Goal: Task Accomplishment & Management: Use online tool/utility

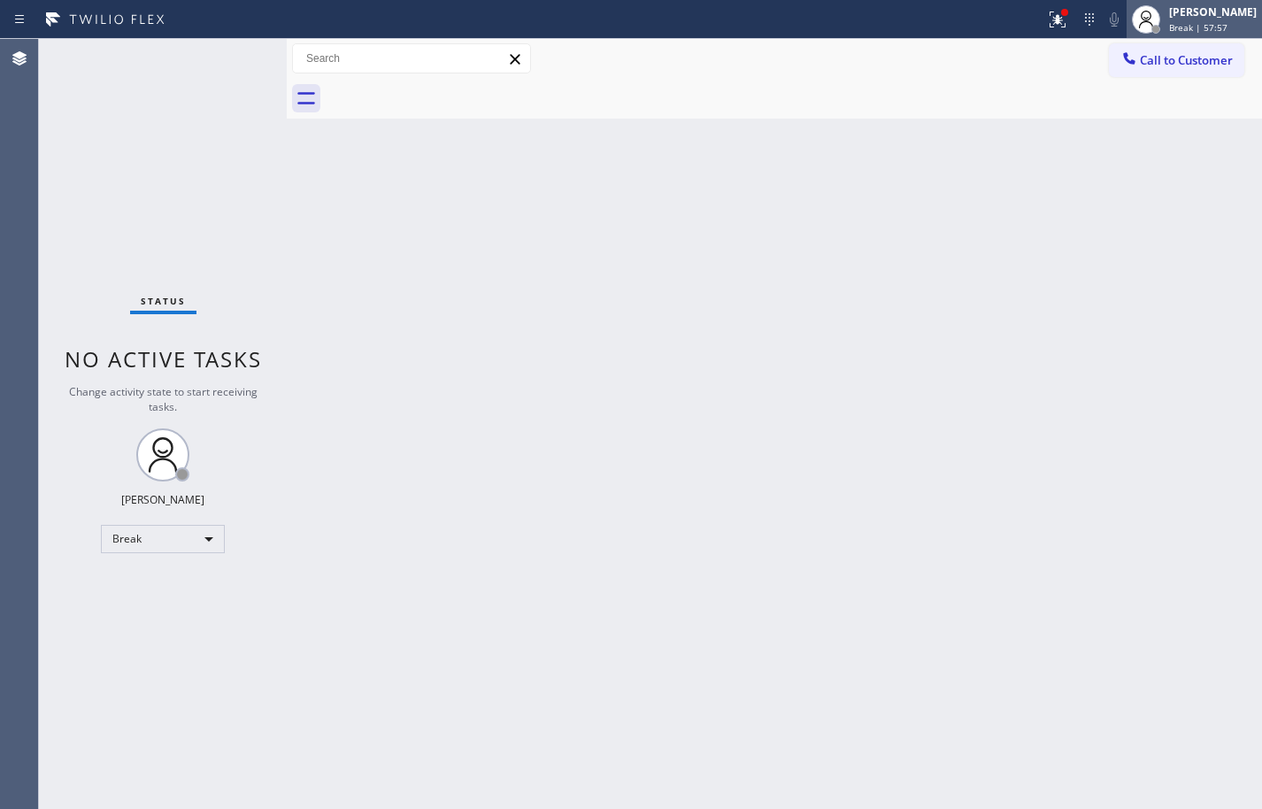
click at [1215, 26] on div "Break | 57:57" at bounding box center [1213, 27] width 88 height 12
click at [1190, 377] on div "Back to Dashboard Change Sender ID Customers Technicians Select a contact Outbo…" at bounding box center [774, 424] width 975 height 770
click at [1195, 30] on span "Break | 1h" at bounding box center [1191, 27] width 45 height 12
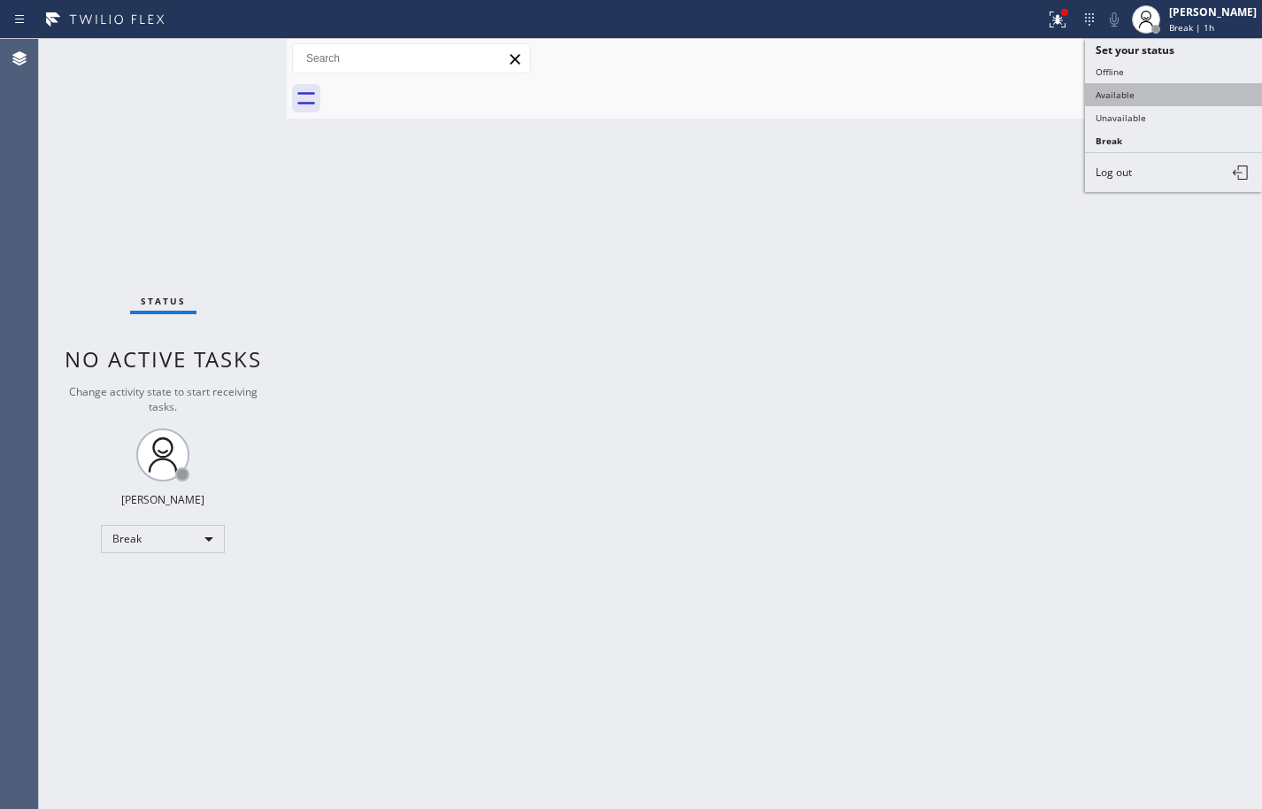
click at [1156, 88] on button "Available" at bounding box center [1173, 94] width 177 height 23
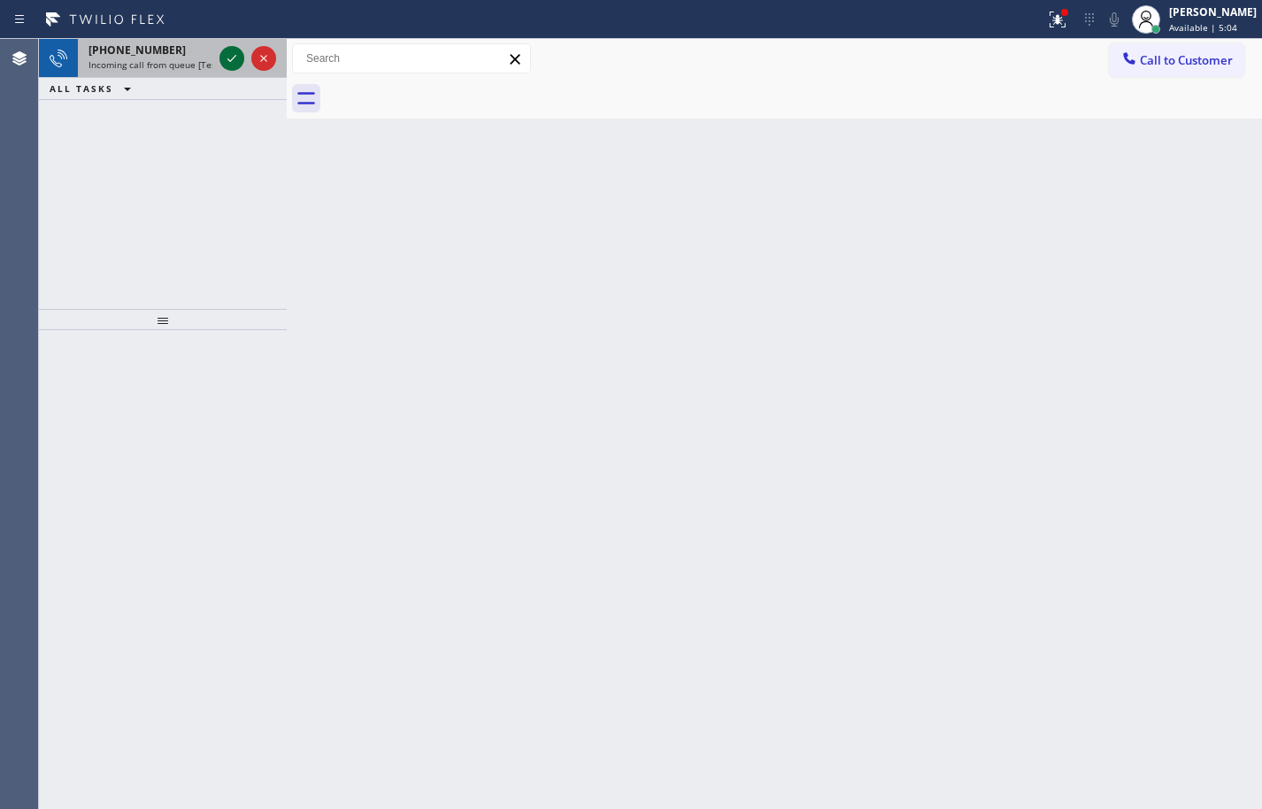
click at [238, 59] on icon at bounding box center [231, 58] width 21 height 21
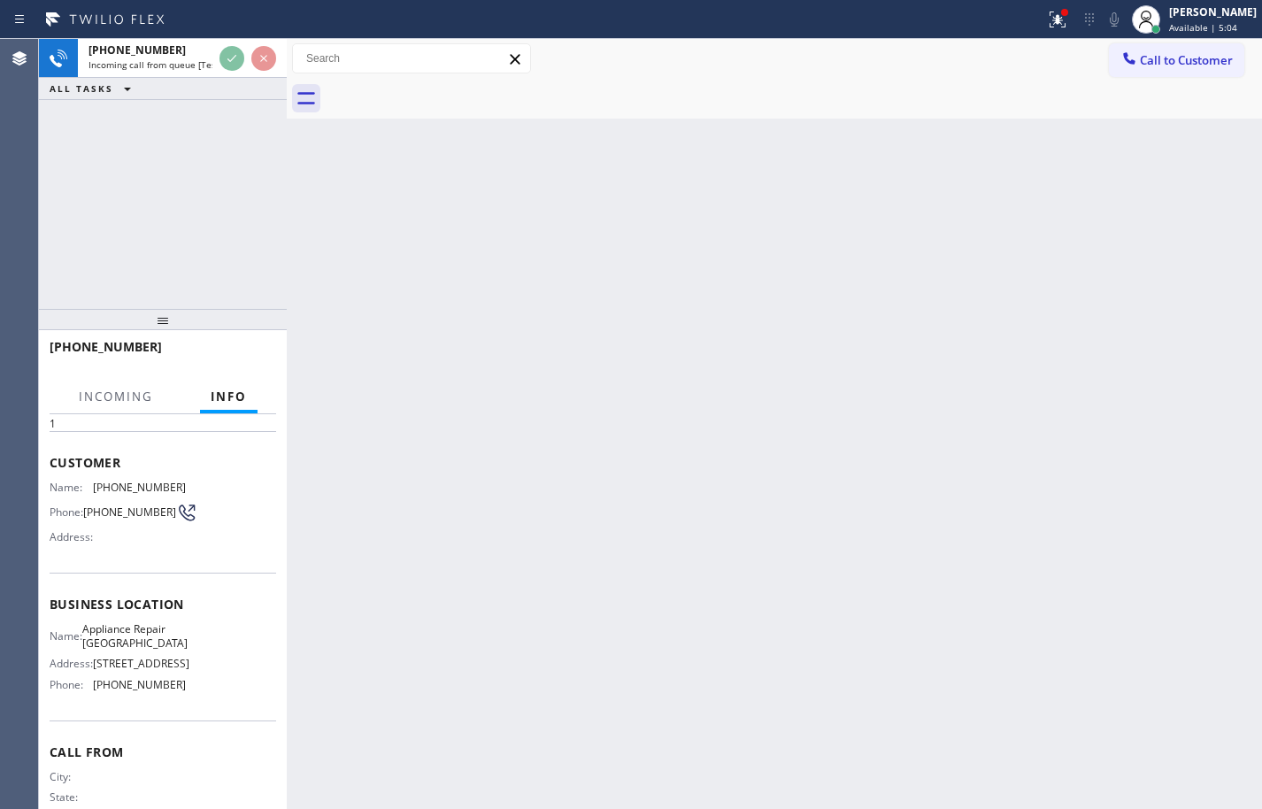
scroll to position [134, 0]
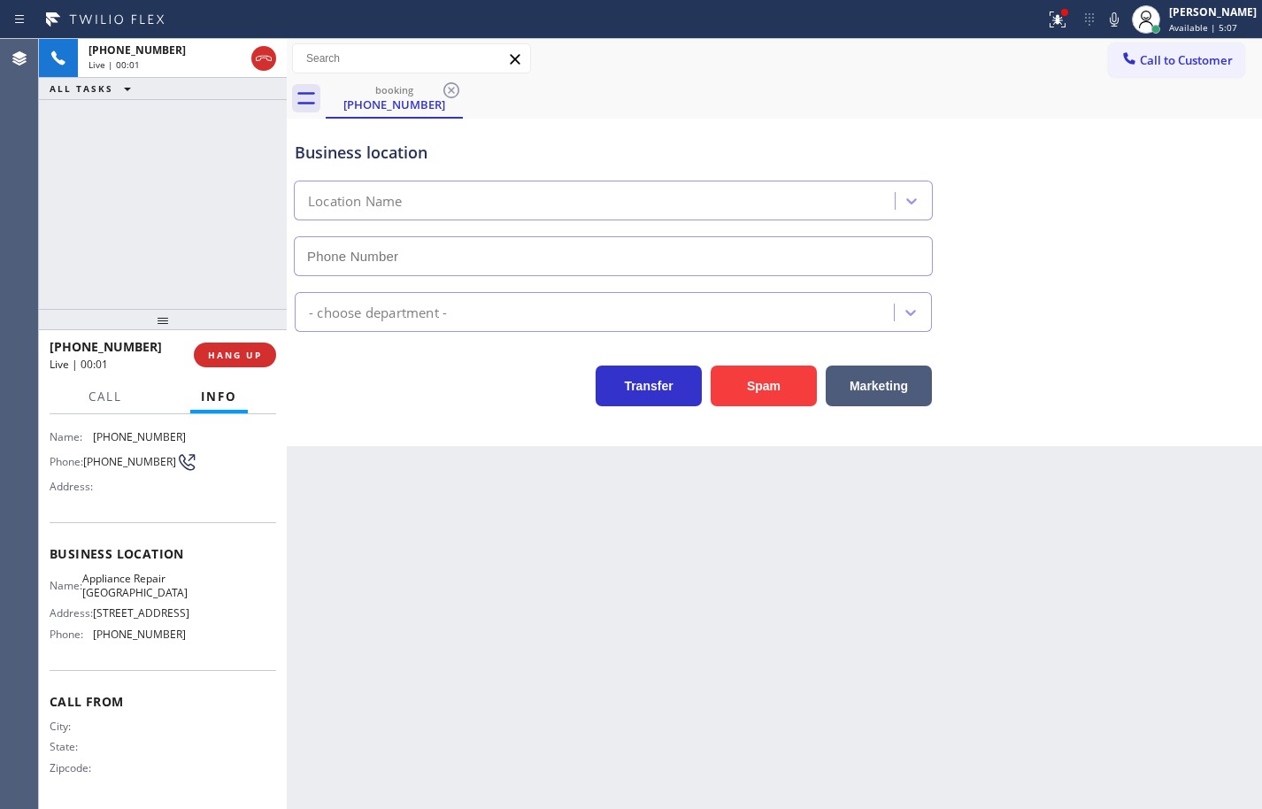
type input "[PHONE_NUMBER]"
click at [259, 359] on span "HANG UP" at bounding box center [235, 355] width 54 height 12
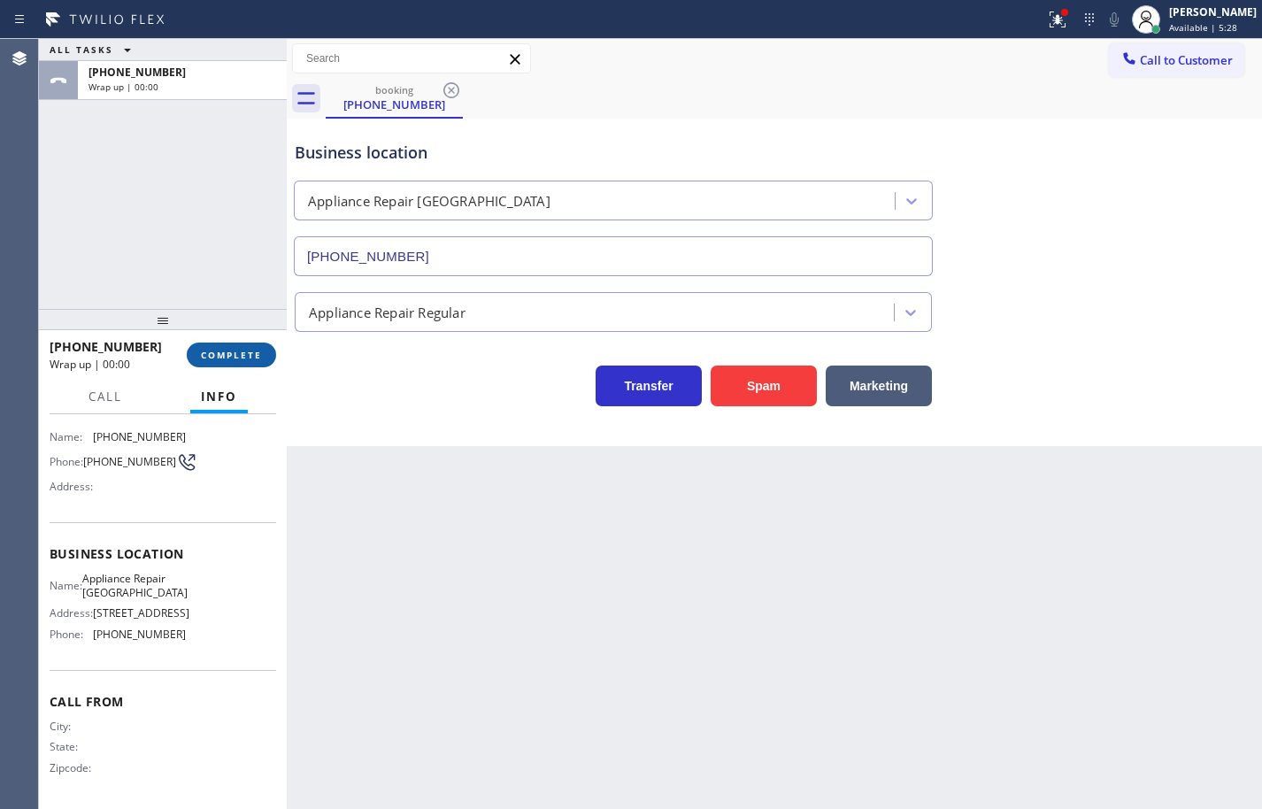
click at [259, 359] on span "COMPLETE" at bounding box center [231, 355] width 61 height 12
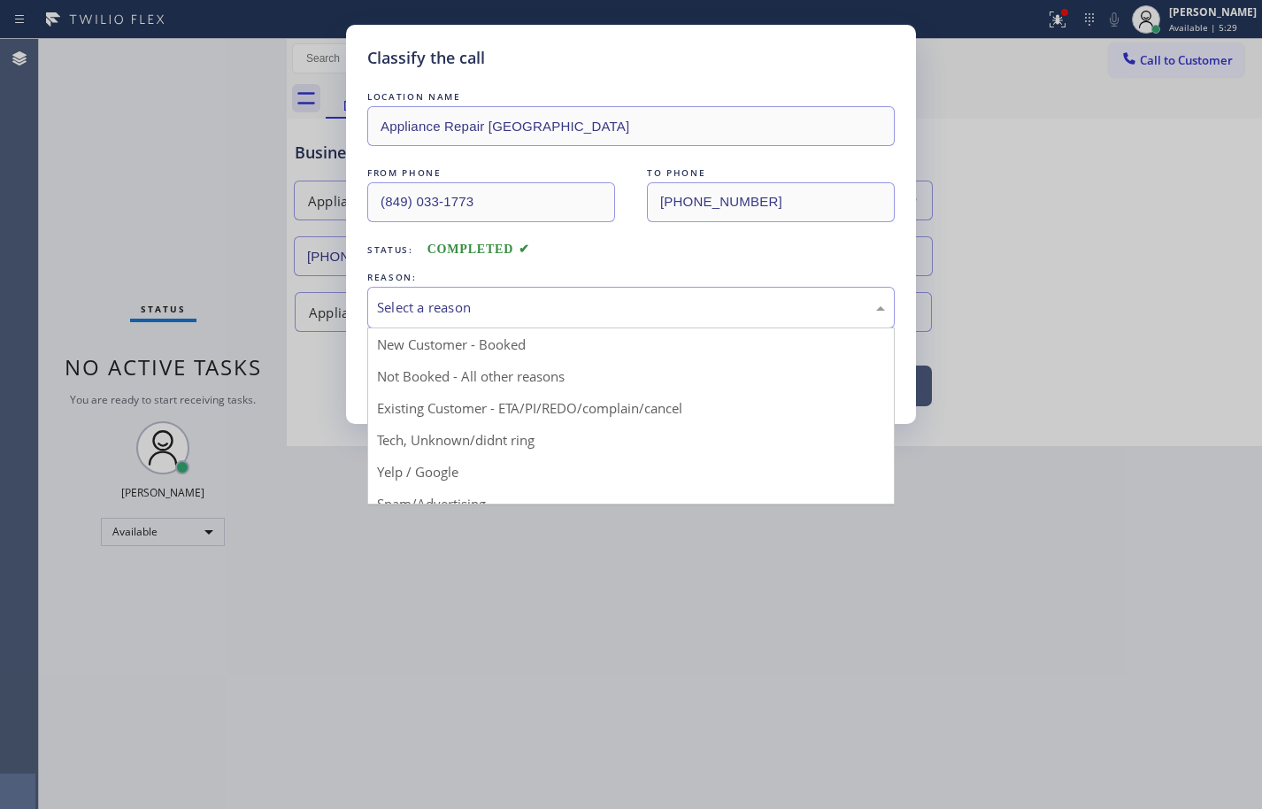
click at [574, 292] on div "Select a reason" at bounding box center [630, 308] width 527 height 42
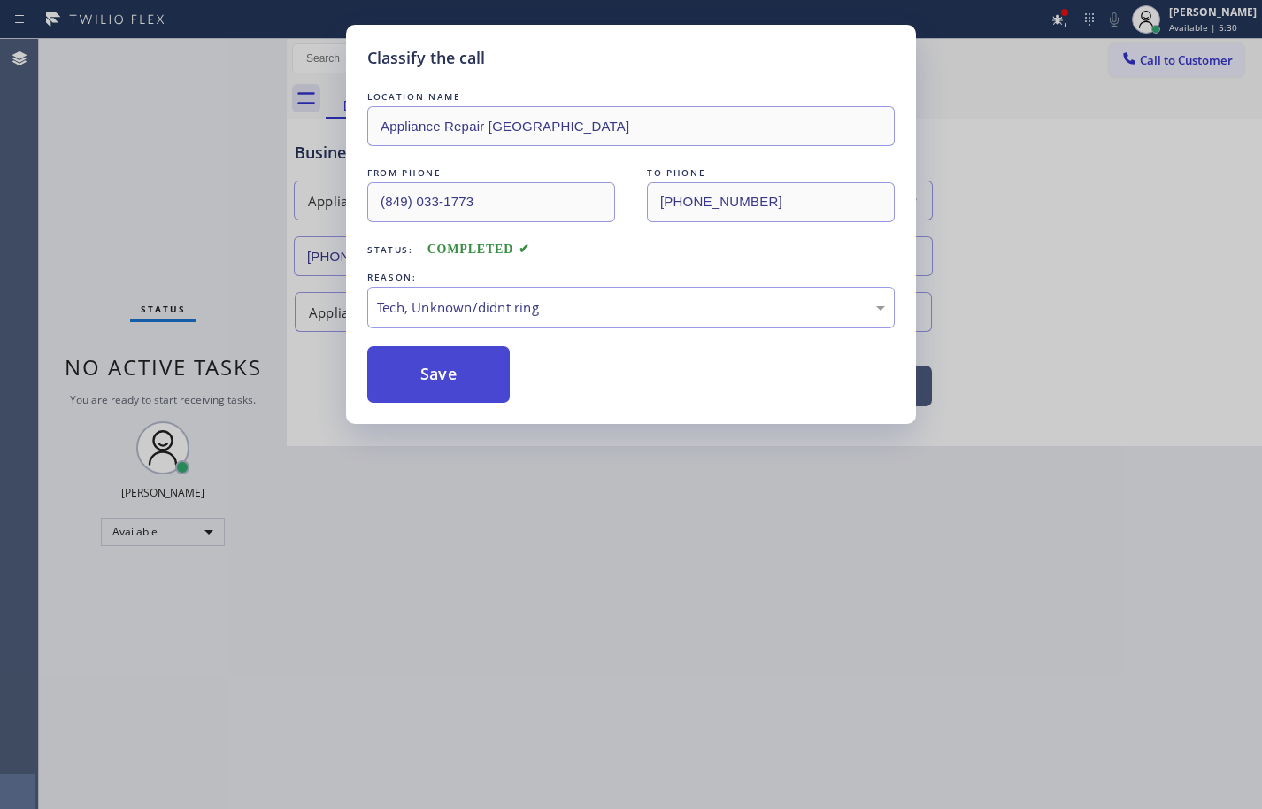
click at [457, 385] on button "Save" at bounding box center [438, 374] width 142 height 57
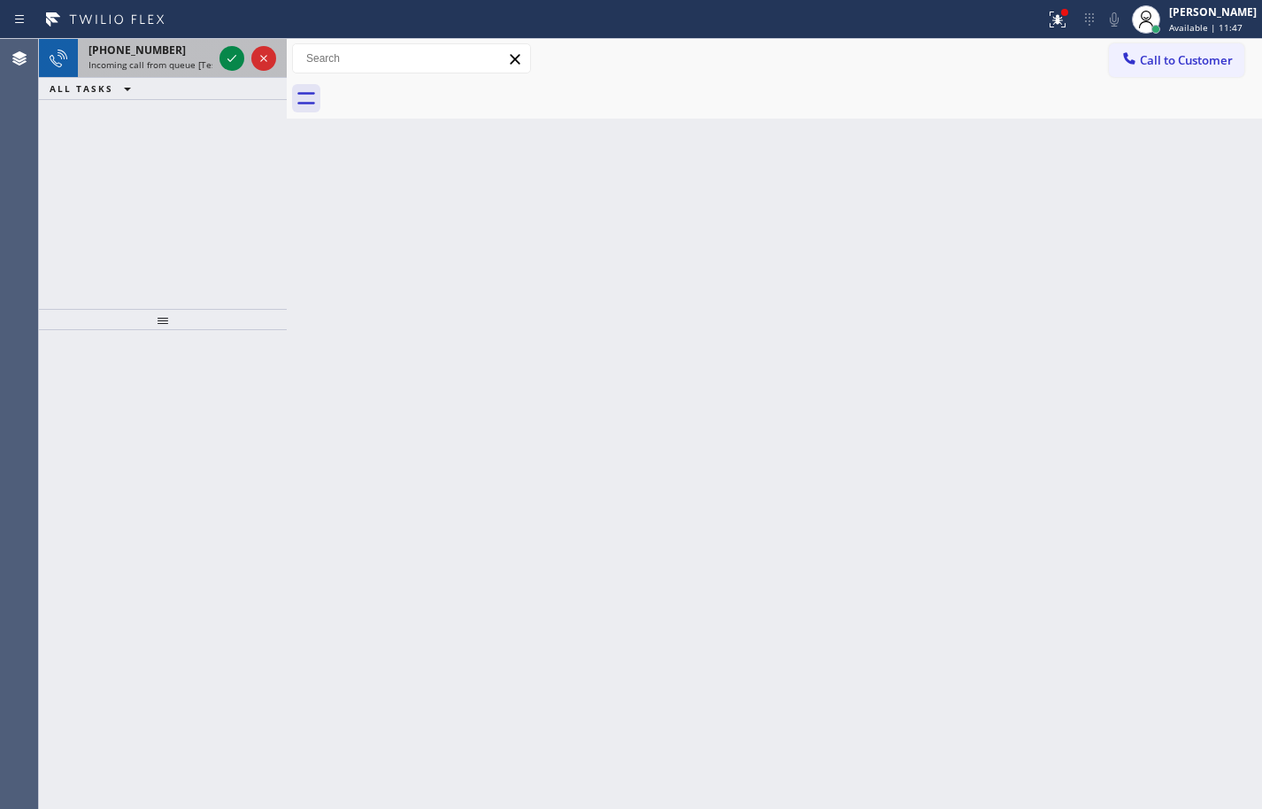
click at [134, 72] on div "[PHONE_NUMBER] Incoming call from queue [Test] All" at bounding box center [147, 58] width 138 height 39
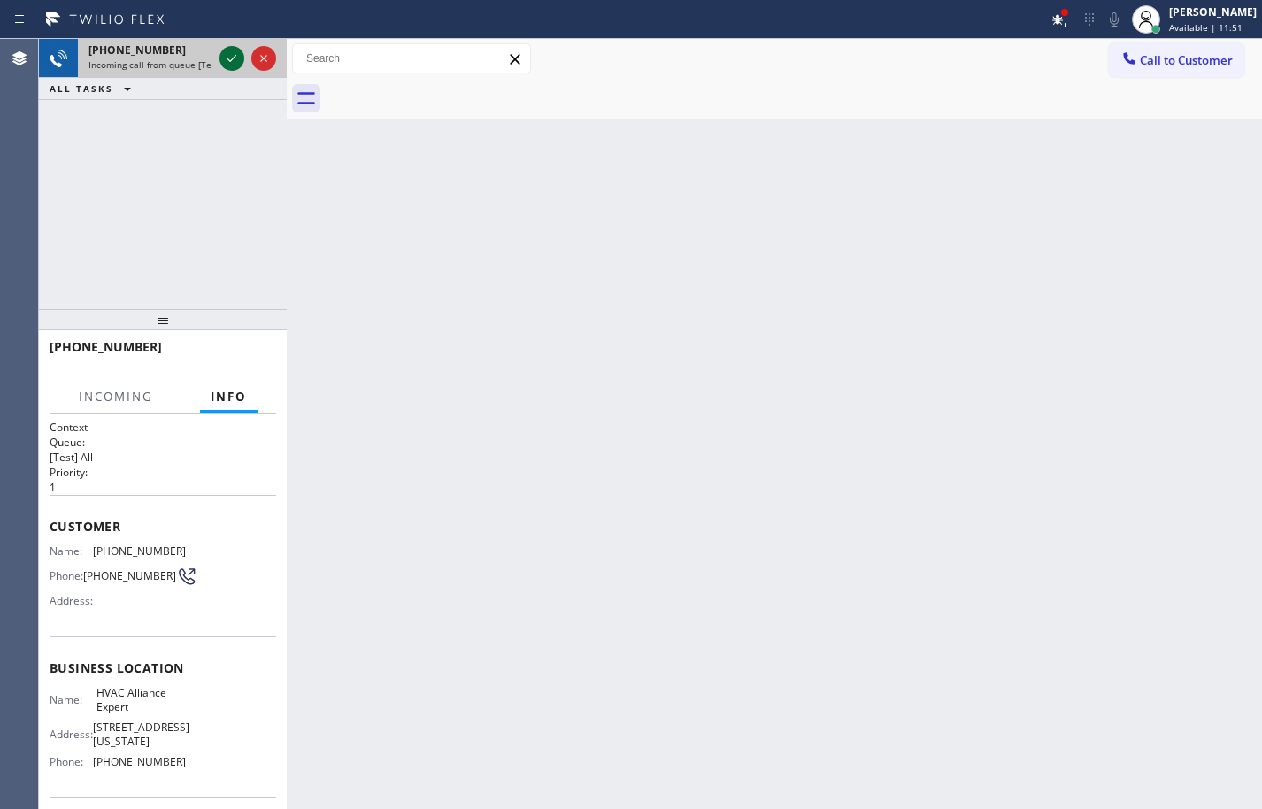
click at [228, 60] on icon at bounding box center [231, 58] width 9 height 7
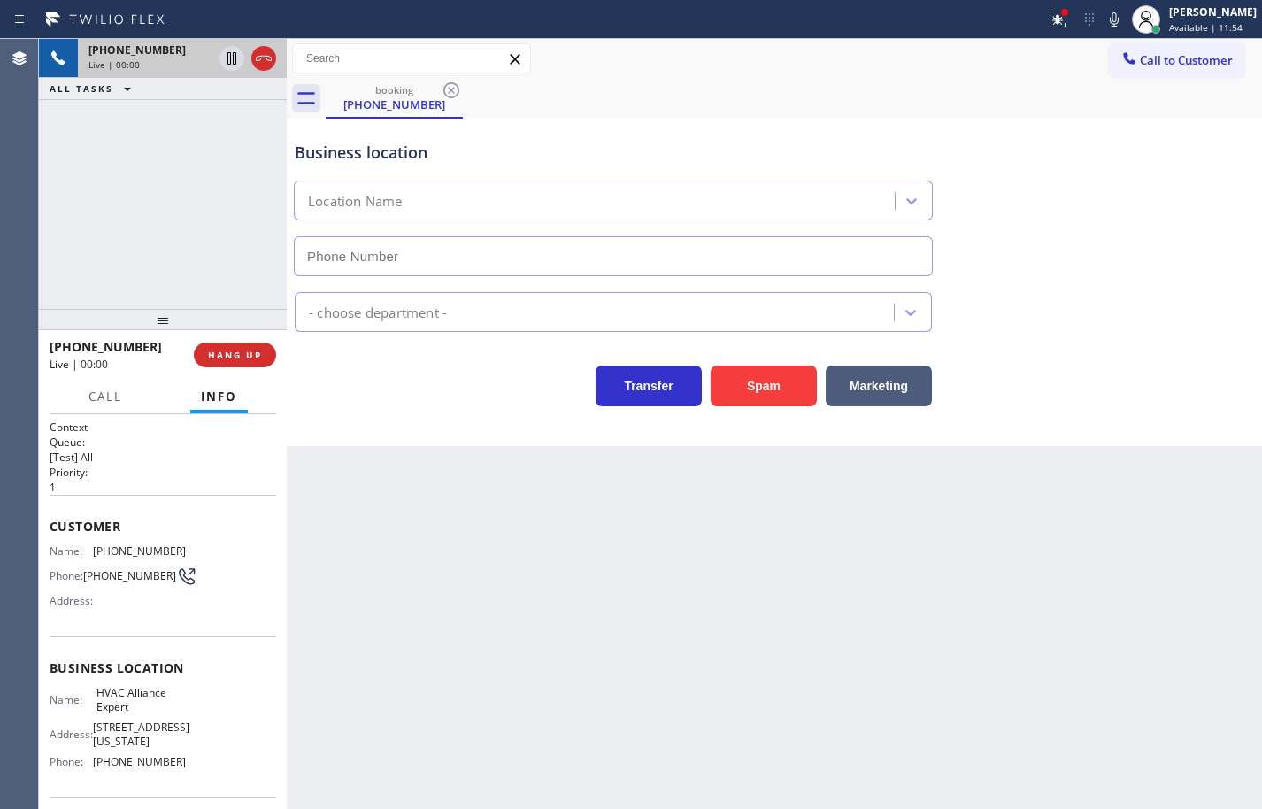
type input "[PHONE_NUMBER]"
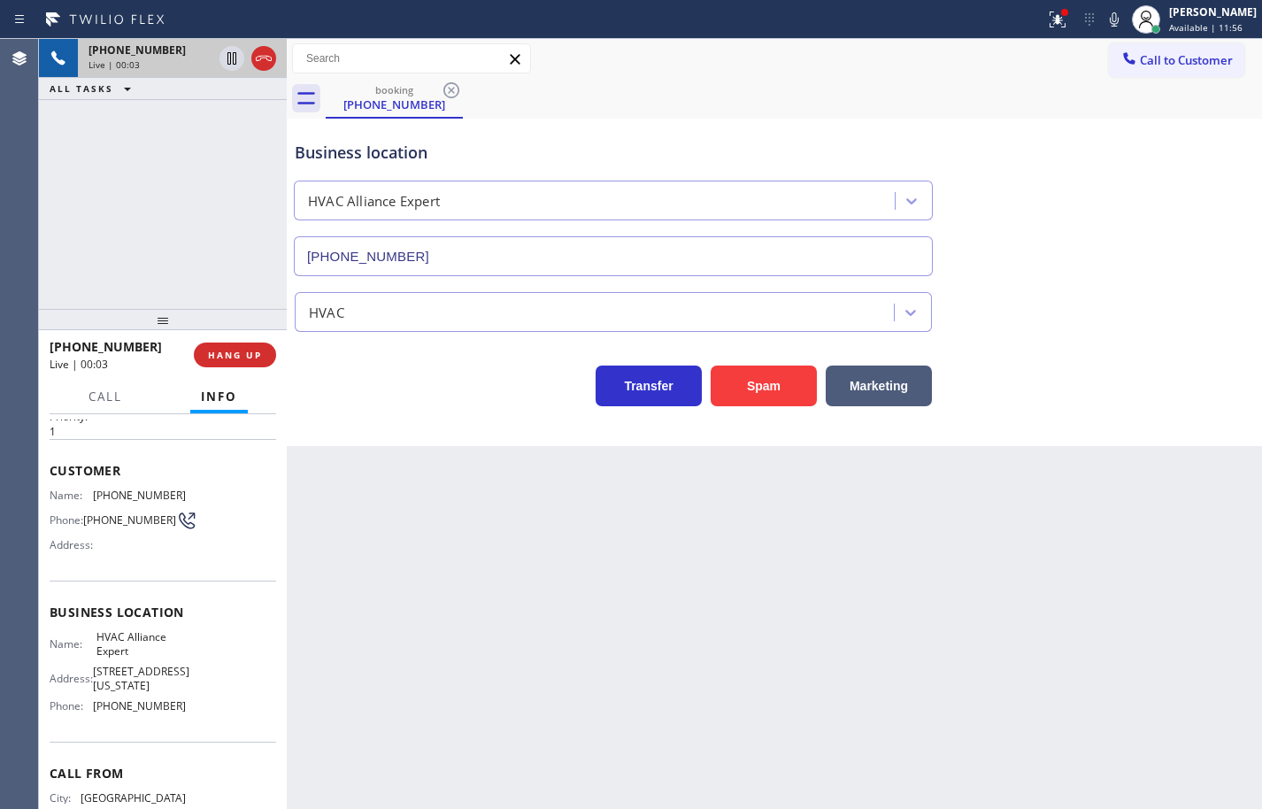
scroll to position [134, 0]
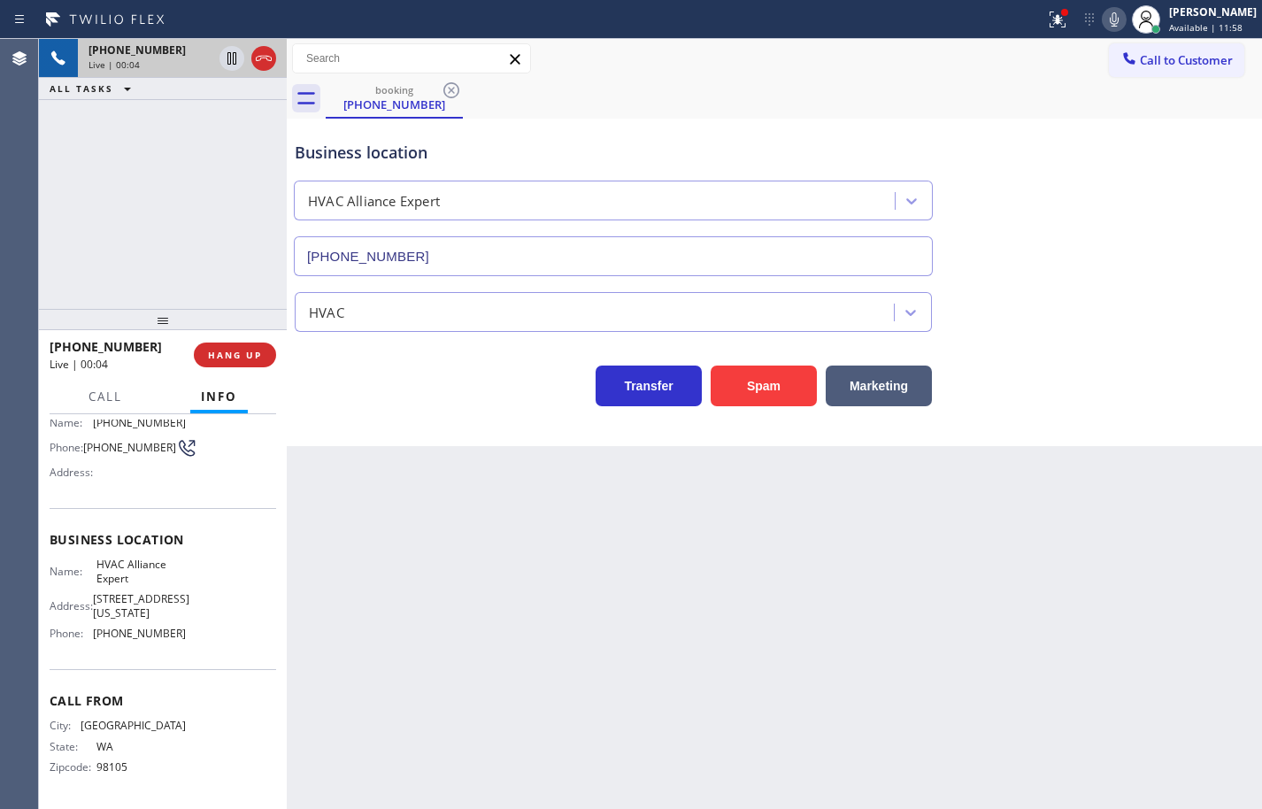
click at [1103, 22] on icon at bounding box center [1113, 19] width 21 height 21
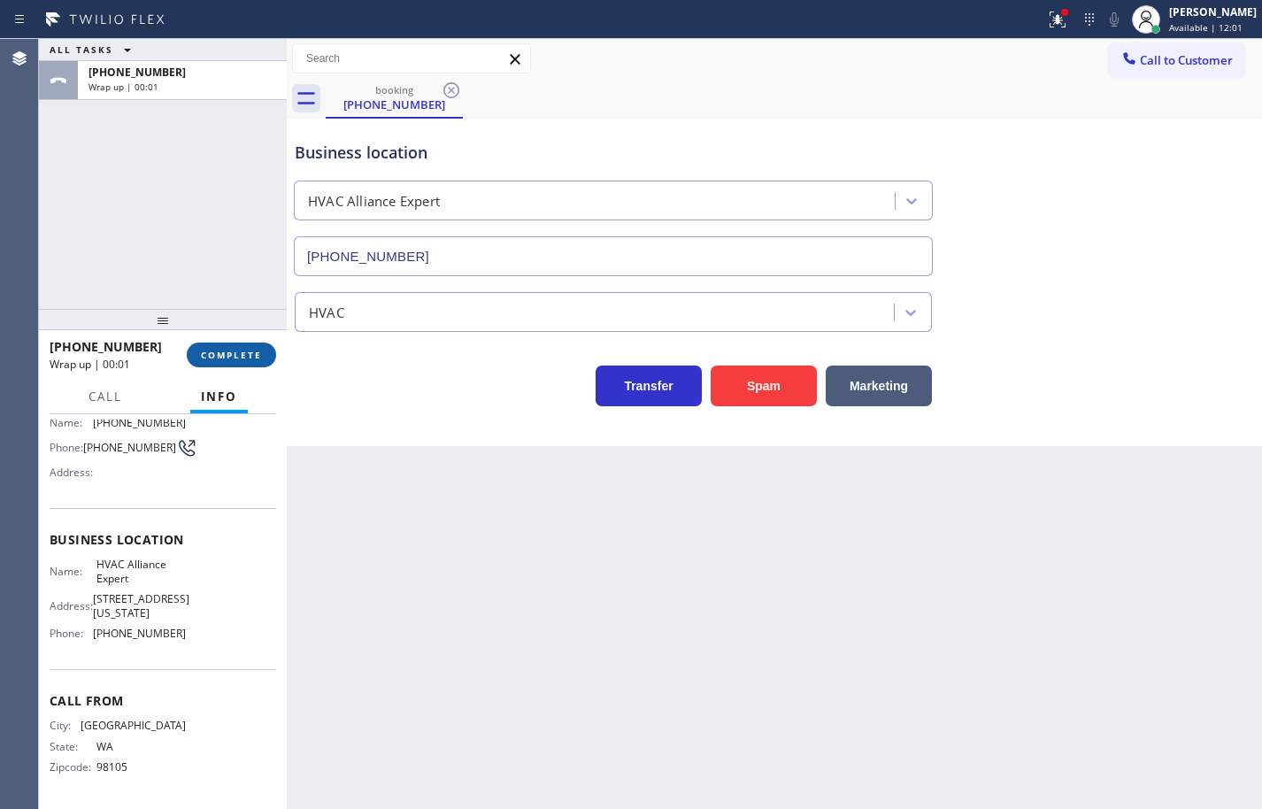
click at [250, 360] on span "COMPLETE" at bounding box center [231, 355] width 61 height 12
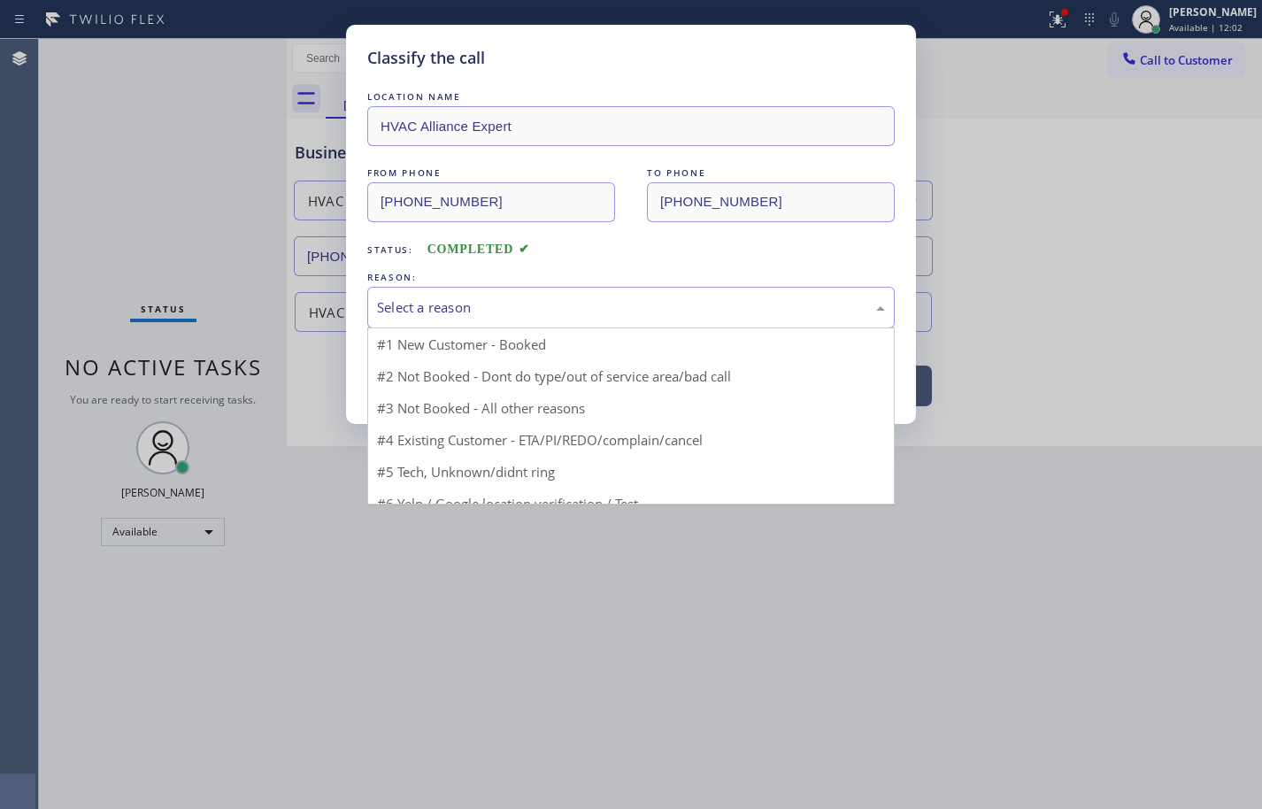
click at [549, 313] on div "Select a reason" at bounding box center [631, 307] width 508 height 20
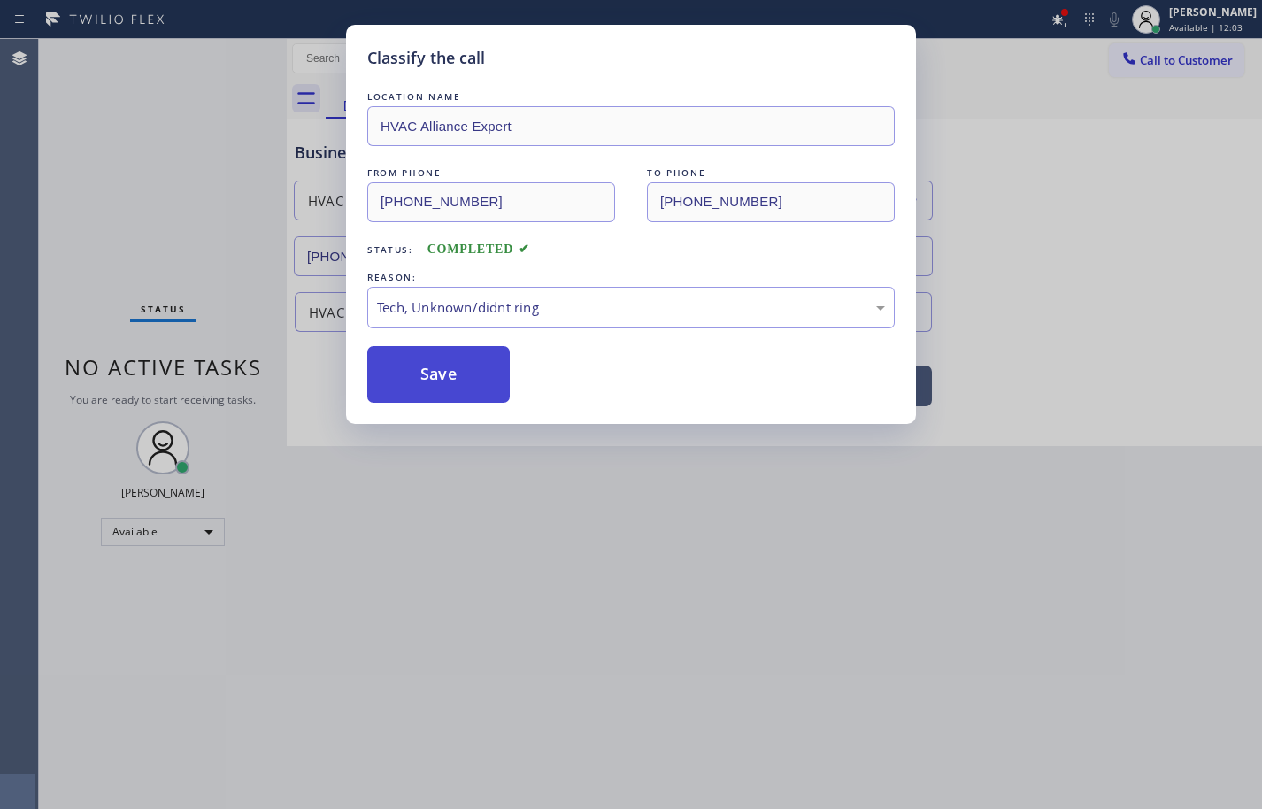
click at [472, 383] on button "Save" at bounding box center [438, 374] width 142 height 57
